Goal: Complete application form

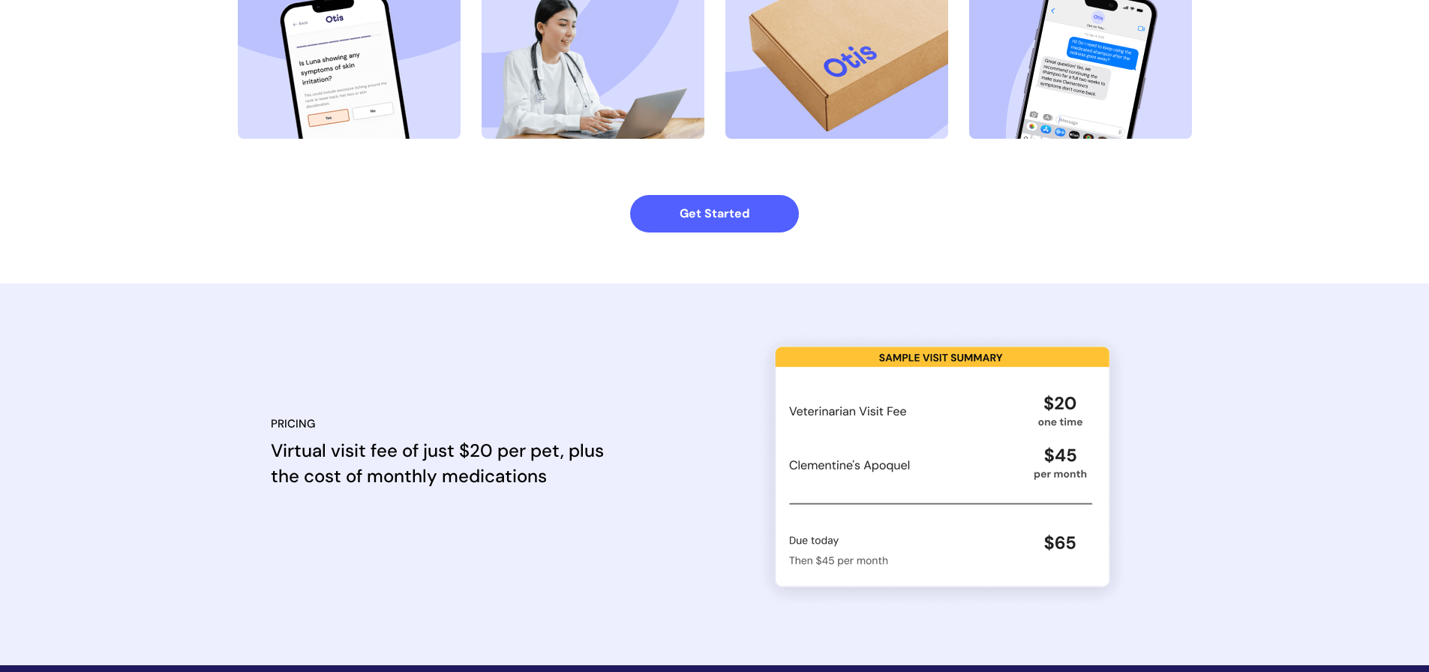
scroll to position [1053, 0]
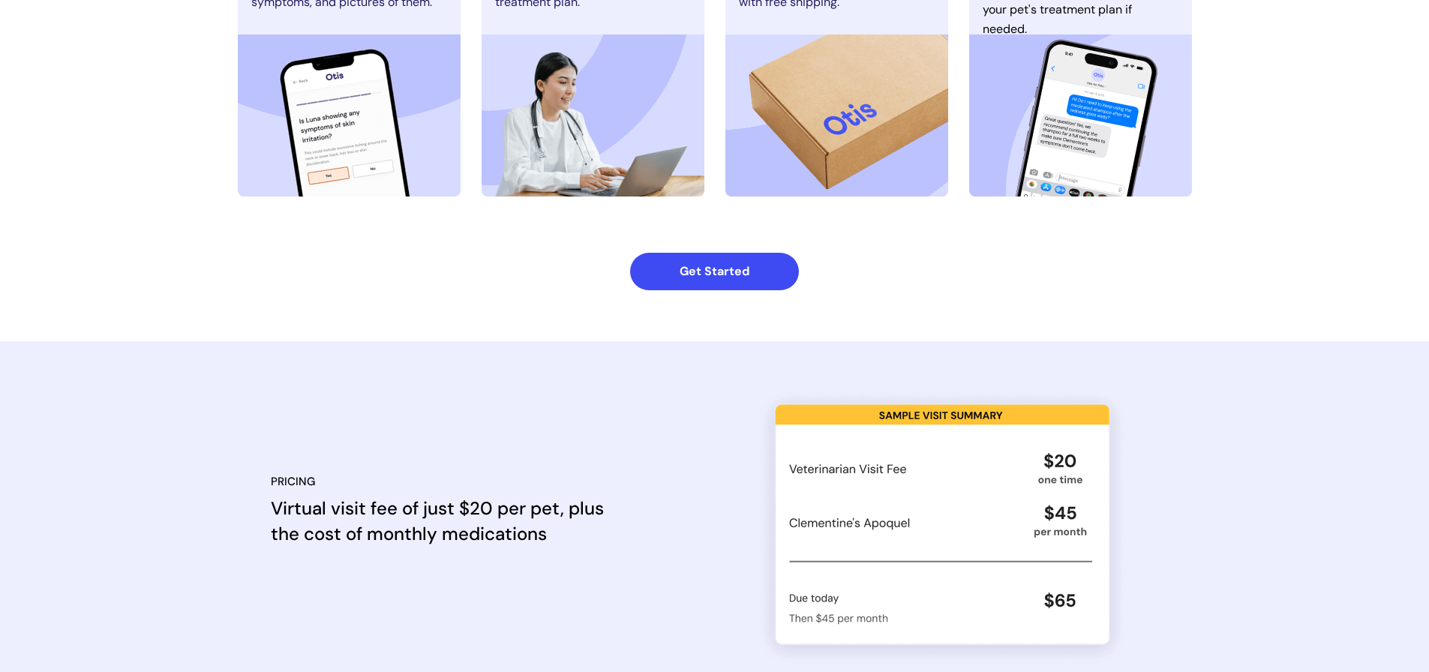
click at [726, 266] on strong "Get Started" at bounding box center [715, 271] width 70 height 16
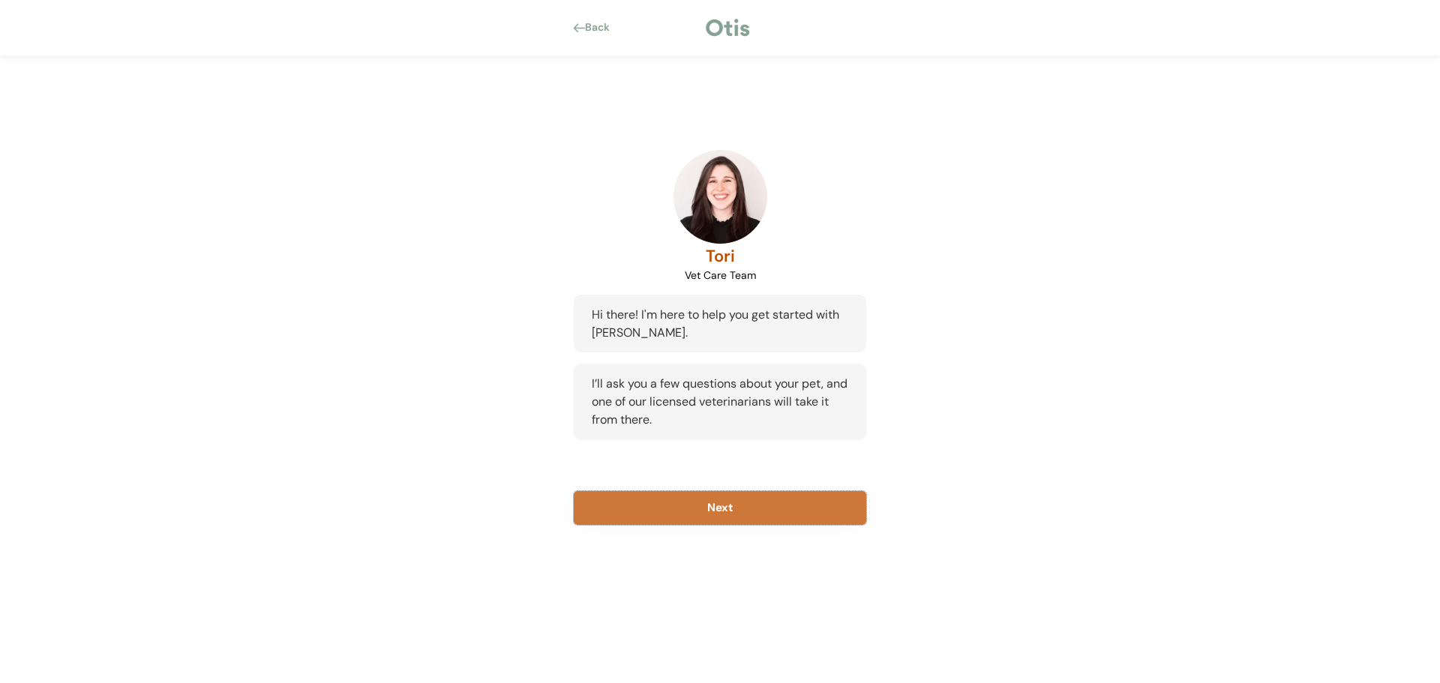
click at [713, 502] on button "Next" at bounding box center [720, 508] width 293 height 34
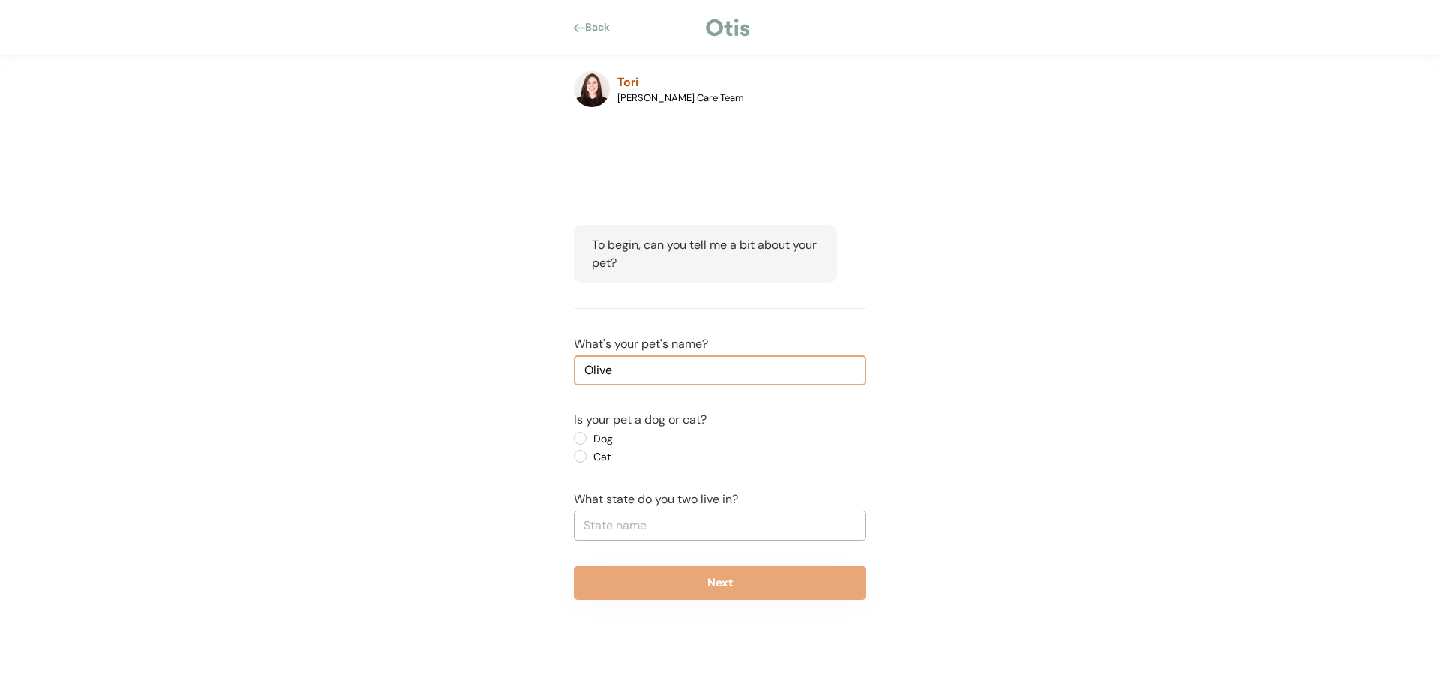
type input "Olive"
click at [589, 437] on label "Dog" at bounding box center [656, 439] width 135 height 11
click at [572, 437] on input "Dog" at bounding box center [568, 439] width 10 height 10
radio input "true"
click at [672, 525] on input "text" at bounding box center [720, 526] width 293 height 30
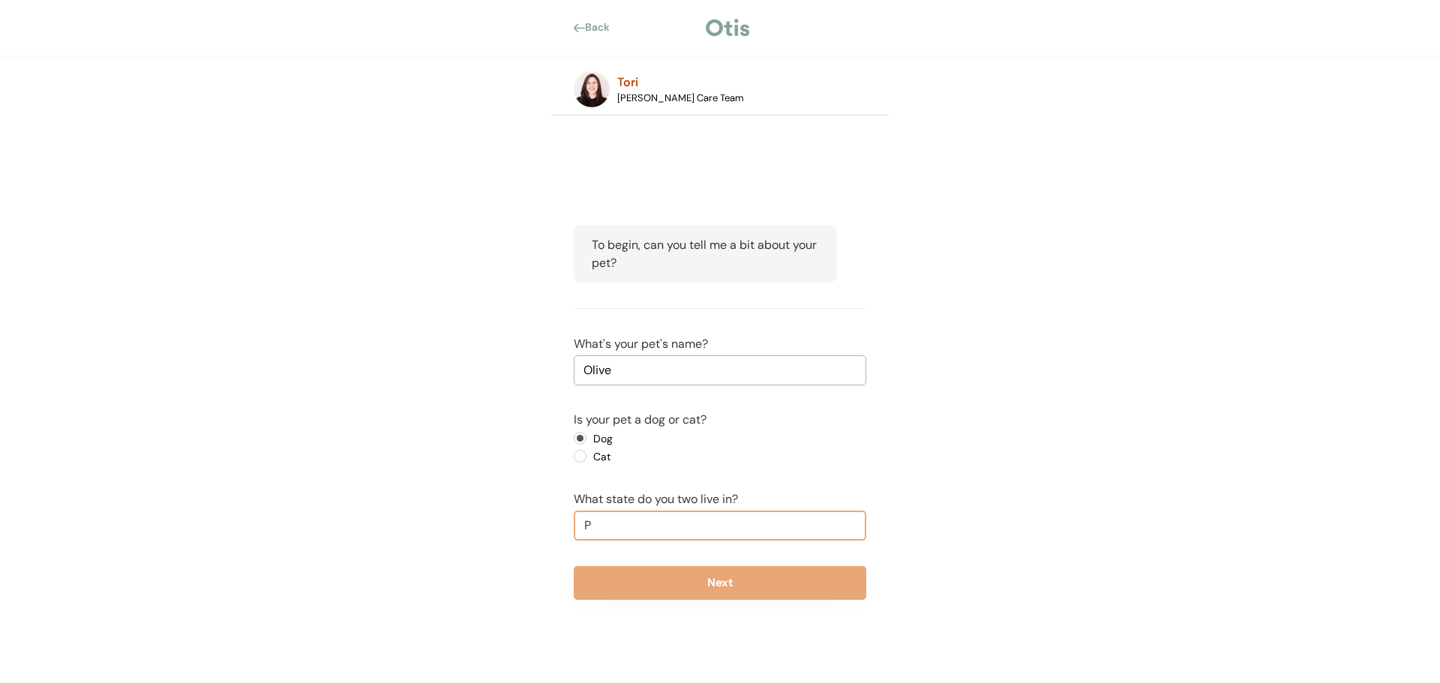
type input "Pe"
type input "Pennsylvania"
click at [645, 559] on p "Pe nnsylvania" at bounding box center [721, 557] width 293 height 22
type input "Pennsylvania"
click at [752, 592] on button "Next" at bounding box center [720, 583] width 293 height 34
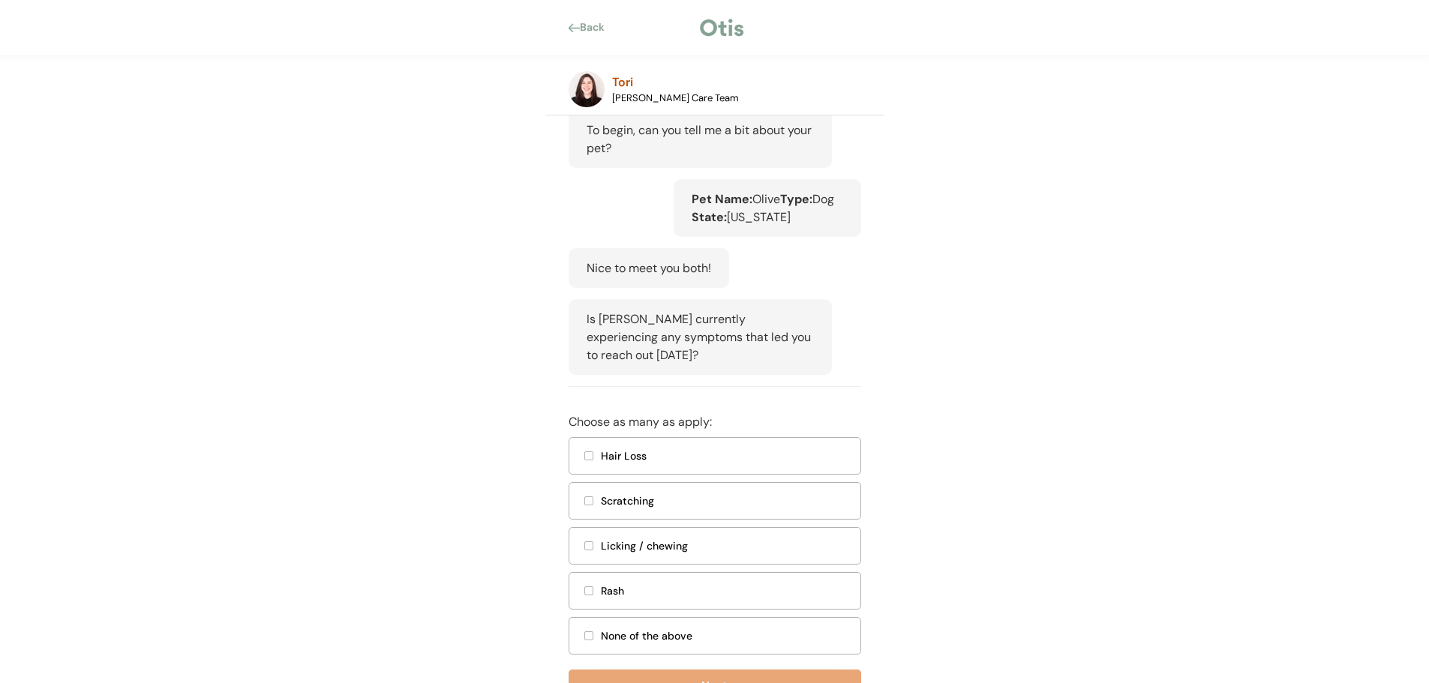
scroll to position [212, 0]
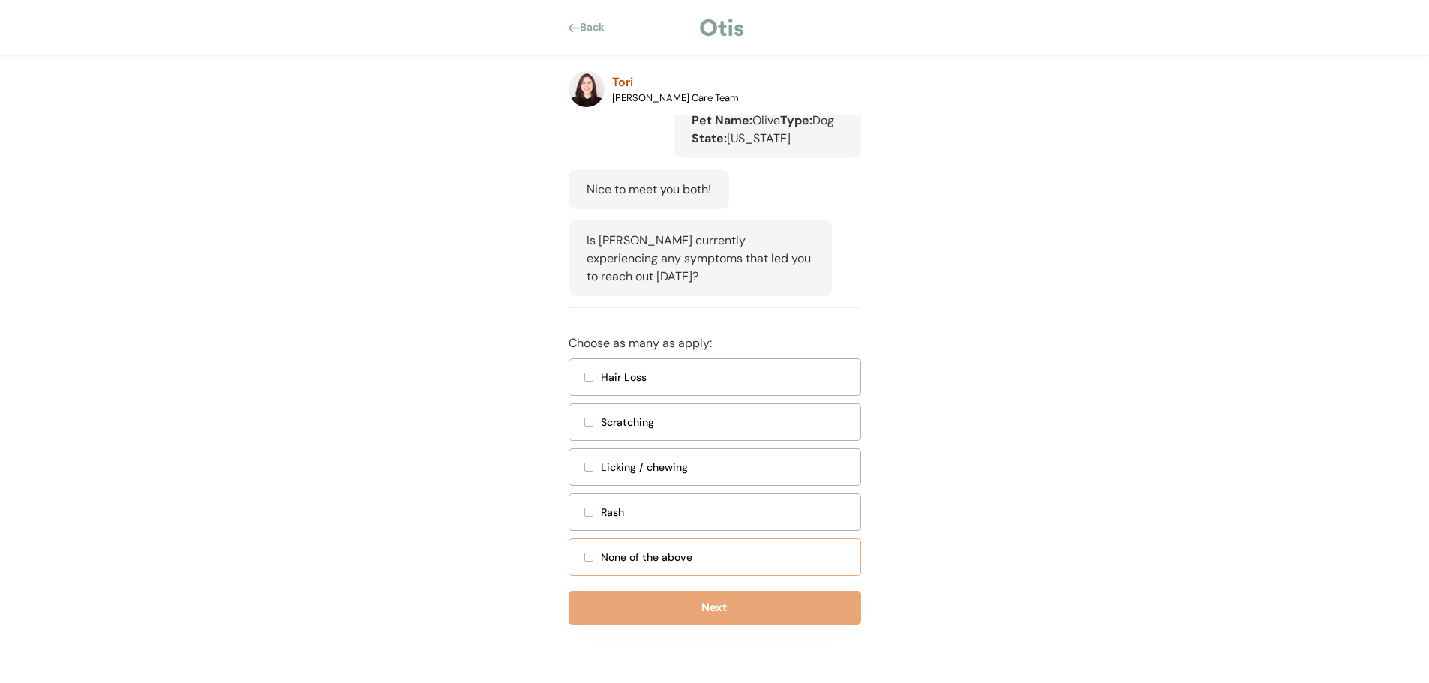
click at [592, 566] on div "None of the above" at bounding box center [715, 558] width 293 height 38
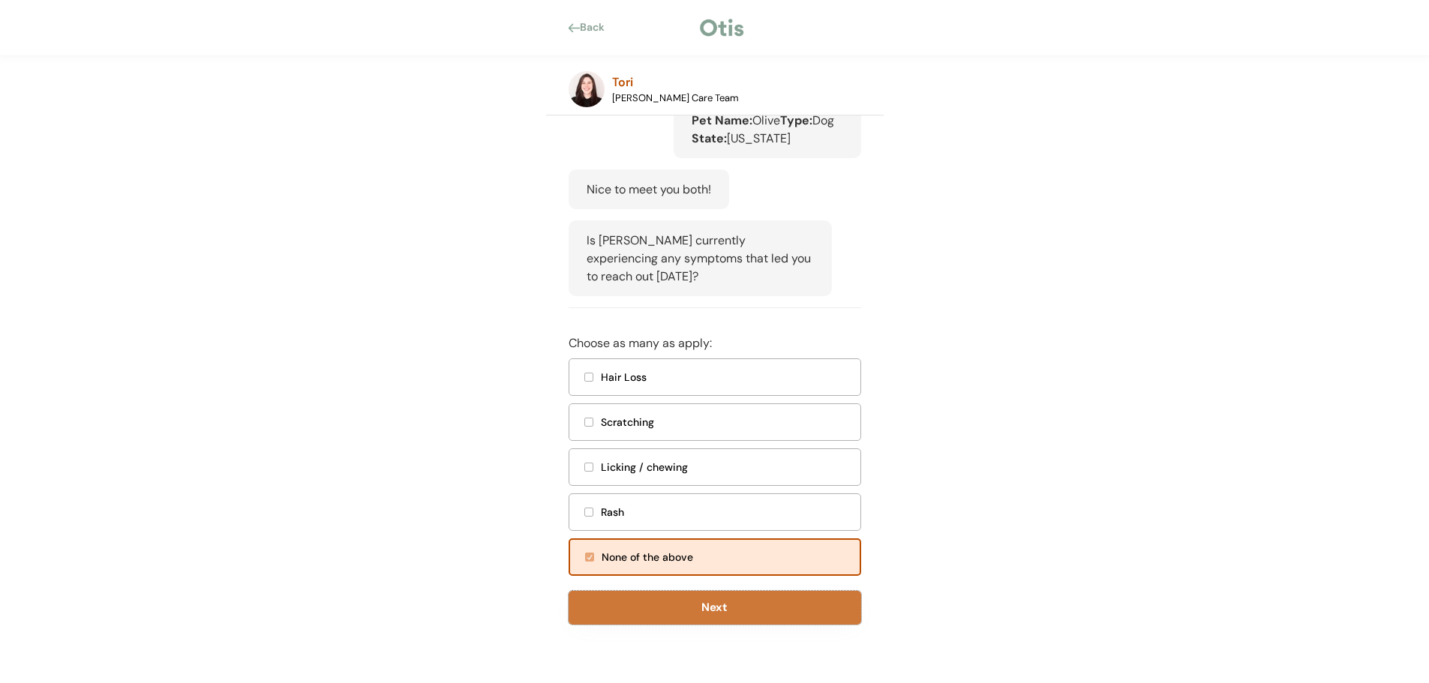
click at [701, 613] on button "Next" at bounding box center [715, 608] width 293 height 34
